Goal: Task Accomplishment & Management: Manage account settings

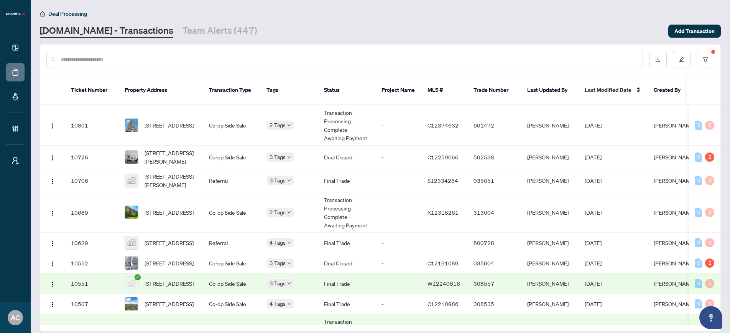
scroll to position [435, 0]
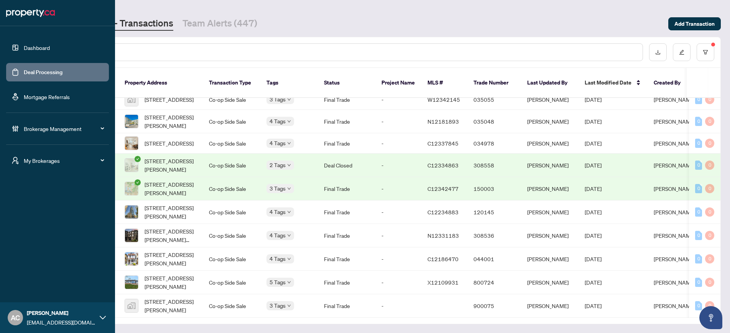
click at [102, 160] on icon at bounding box center [100, 160] width 4 height 0
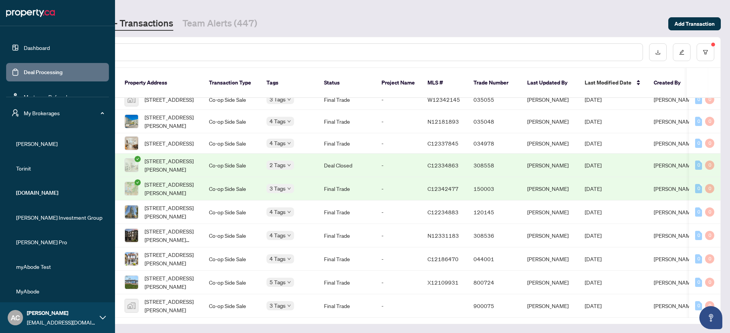
click at [44, 112] on span "My Brokerages" at bounding box center [64, 113] width 80 height 8
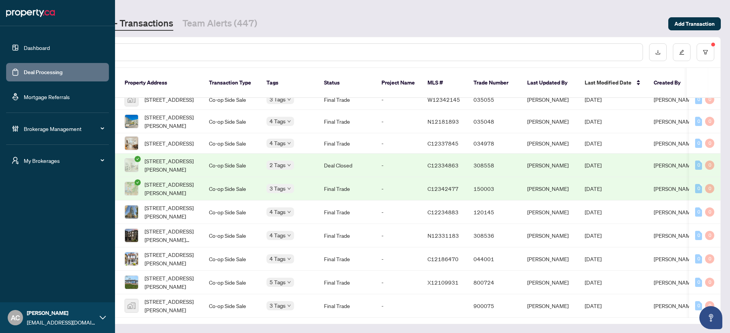
click at [28, 127] on span "Brokerage Management" at bounding box center [64, 128] width 80 height 8
click at [31, 256] on link "Manage Users" at bounding box center [33, 254] width 35 height 7
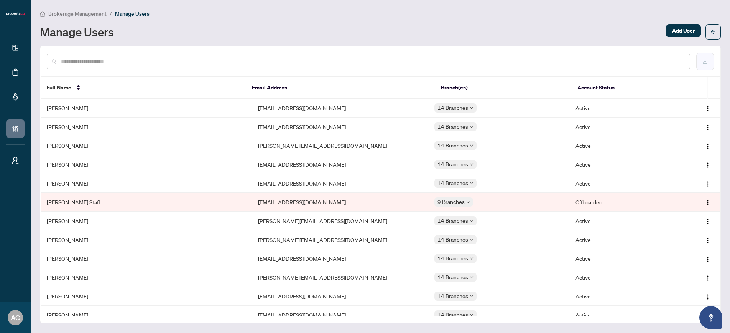
click at [705, 62] on icon "download" at bounding box center [705, 61] width 5 height 5
click at [425, 307] on icon "close" at bounding box center [425, 305] width 6 height 6
click at [709, 58] on button "button" at bounding box center [705, 62] width 18 height 18
click at [424, 307] on icon "close" at bounding box center [425, 305] width 6 height 6
click at [710, 63] on button "button" at bounding box center [705, 62] width 18 height 18
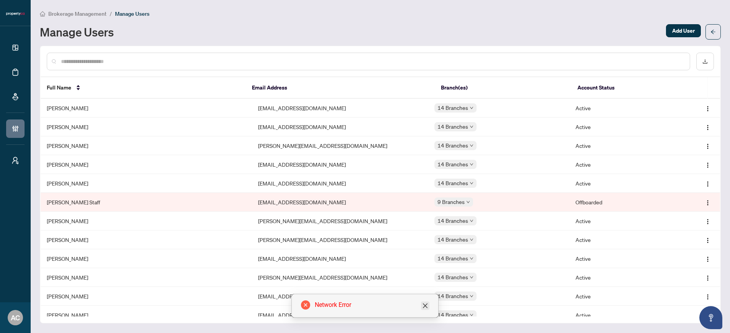
click at [428, 305] on icon "close" at bounding box center [425, 305] width 6 height 6
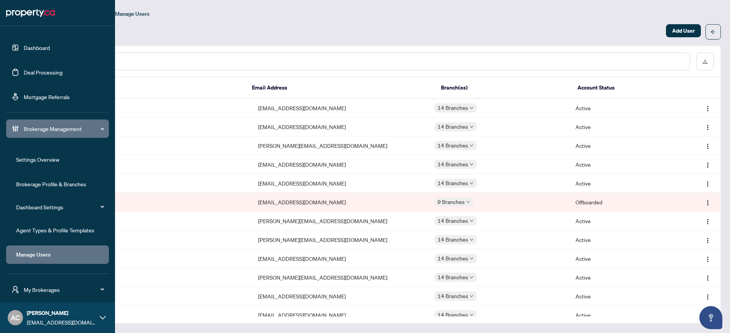
click at [37, 48] on link "Dashboard" at bounding box center [37, 47] width 26 height 7
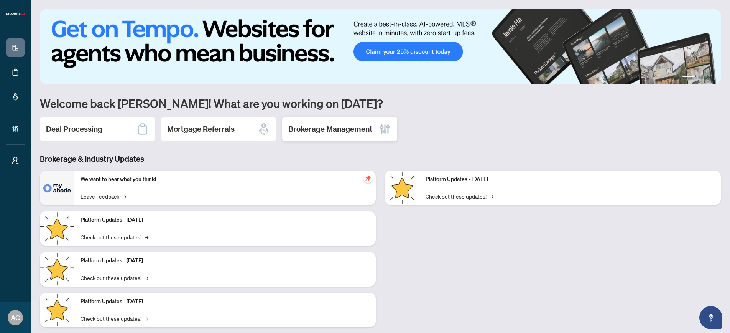
click at [346, 130] on h2 "Brokerage Management" at bounding box center [330, 128] width 84 height 11
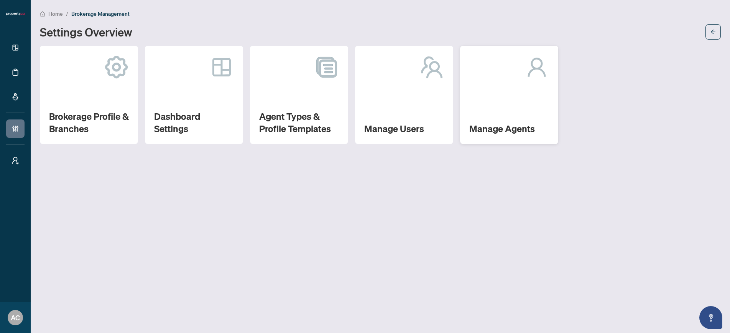
click at [507, 114] on div "Manage Agents" at bounding box center [509, 95] width 98 height 98
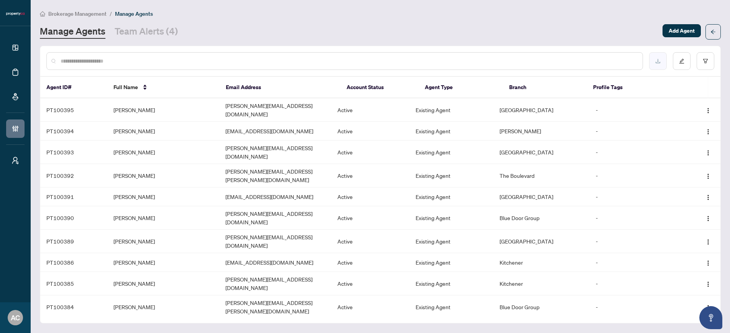
click at [659, 62] on icon "download" at bounding box center [657, 60] width 5 height 5
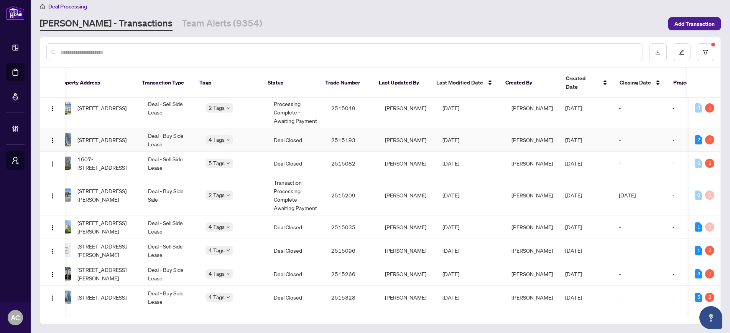
scroll to position [0, 94]
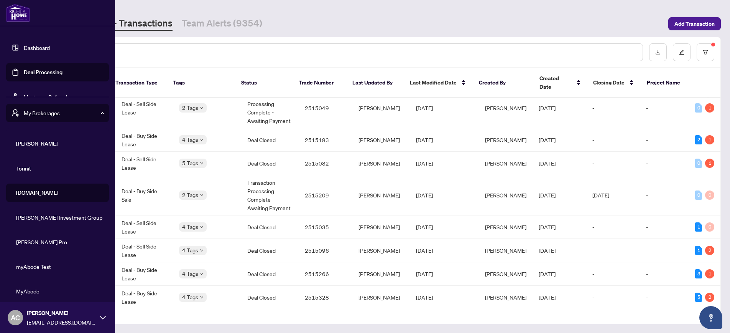
click at [48, 47] on link "Dashboard" at bounding box center [37, 47] width 26 height 7
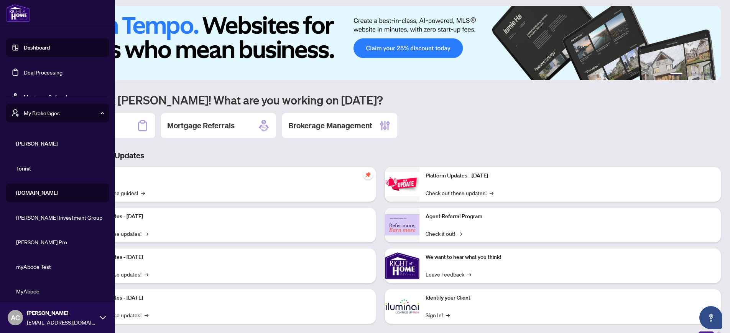
scroll to position [7, 0]
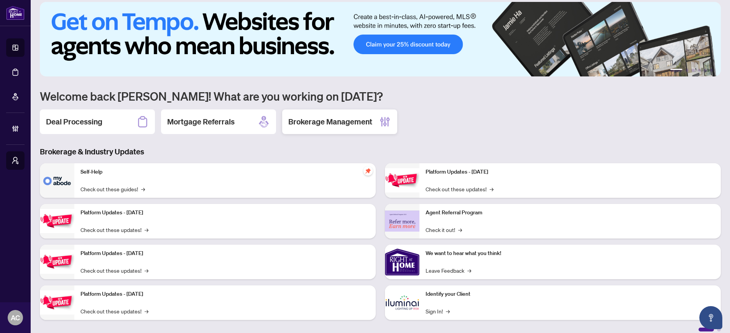
click at [359, 125] on h2 "Brokerage Management" at bounding box center [330, 121] width 84 height 11
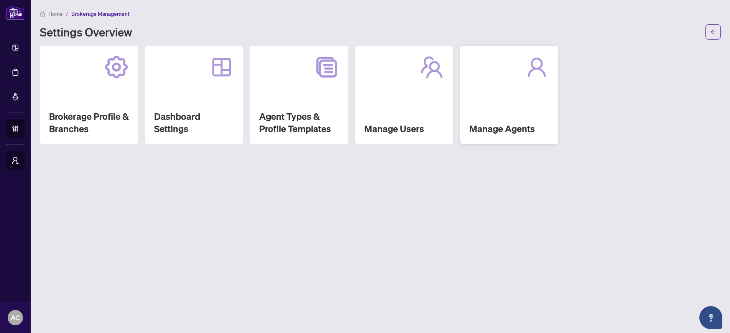
click at [490, 128] on h2 "Manage Agents" at bounding box center [509, 128] width 80 height 12
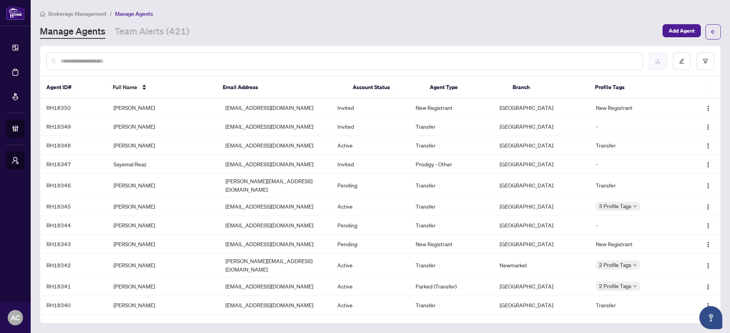
click at [655, 61] on button "button" at bounding box center [658, 61] width 18 height 18
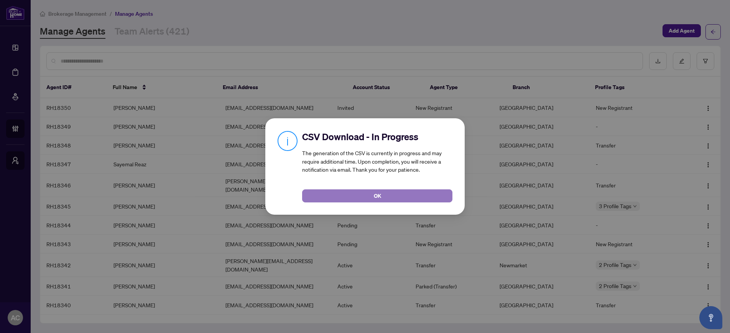
click at [370, 197] on button "OK" at bounding box center [377, 195] width 150 height 13
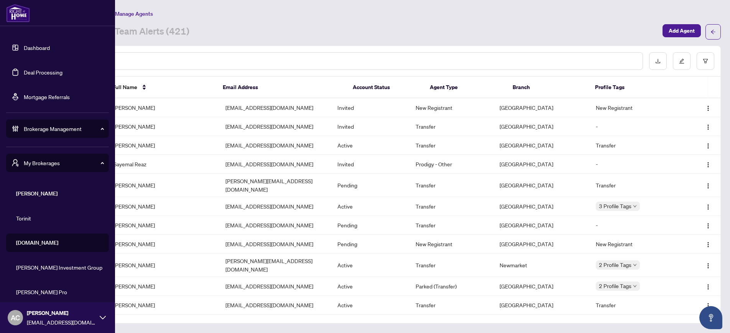
click at [31, 47] on link "Dashboard" at bounding box center [37, 47] width 26 height 7
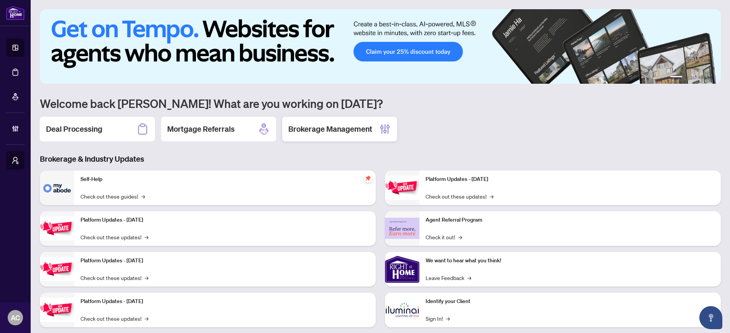
click at [316, 131] on h2 "Brokerage Management" at bounding box center [330, 128] width 84 height 11
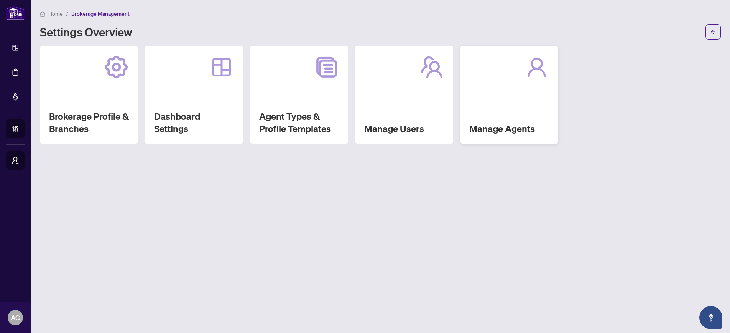
click at [502, 125] on h2 "Manage Agents" at bounding box center [509, 128] width 80 height 12
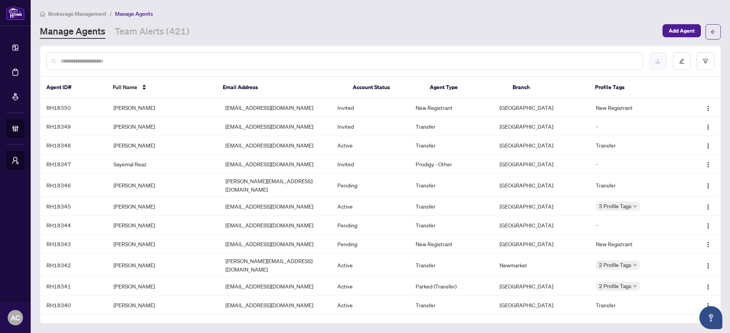
click at [662, 61] on button "button" at bounding box center [658, 61] width 18 height 18
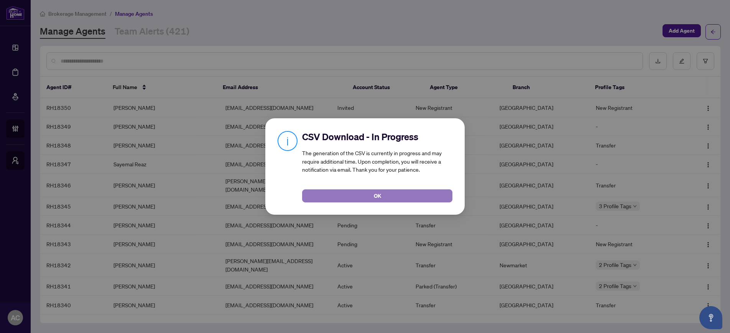
click at [377, 198] on span "OK" at bounding box center [377, 195] width 7 height 12
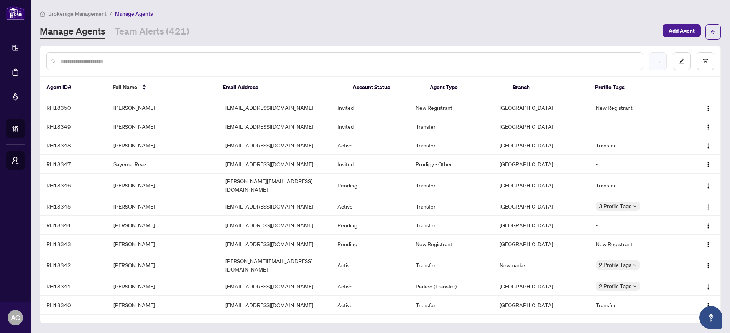
click at [658, 59] on icon "download" at bounding box center [657, 60] width 5 height 5
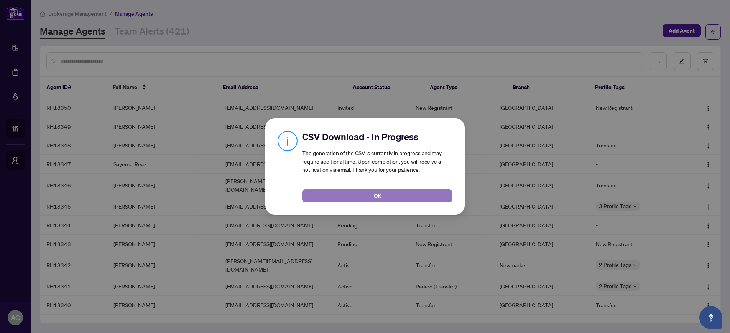
click at [361, 199] on button "OK" at bounding box center [377, 195] width 150 height 13
